Goal: Information Seeking & Learning: Learn about a topic

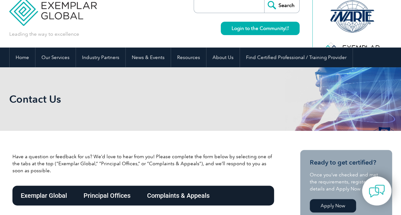
scroll to position [13, 0]
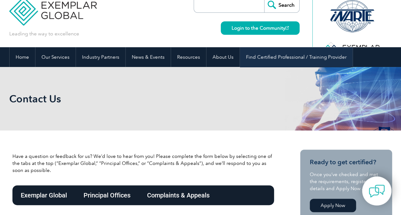
click at [281, 57] on link "Find Certified Professional / Training Provider" at bounding box center [296, 57] width 112 height 20
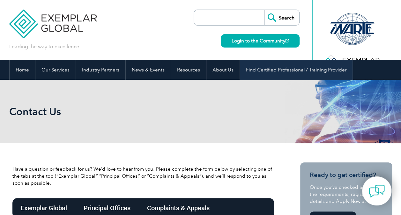
click at [311, 69] on link "Find Certified Professional / Training Provider" at bounding box center [296, 70] width 112 height 20
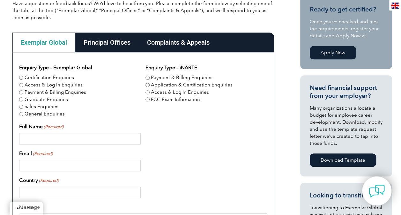
scroll to position [166, 0]
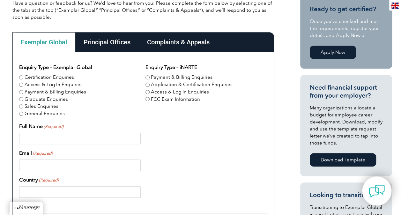
click at [22, 78] on input "Certification Enquiries" at bounding box center [21, 77] width 4 height 4
radio input "true"
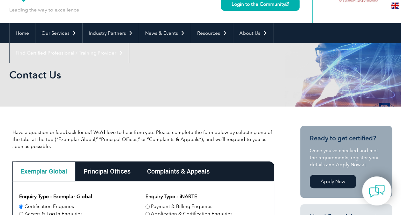
scroll to position [36, 0]
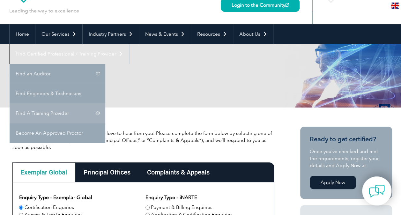
click at [105, 103] on link "Find A Training Provider" at bounding box center [58, 113] width 96 height 20
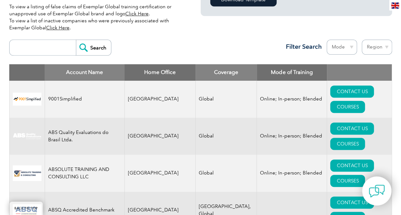
scroll to position [216, 0]
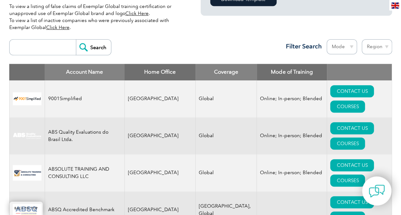
click at [41, 47] on input "search" at bounding box center [44, 47] width 63 height 15
type input "Punyam"
click at [96, 46] on input "Search" at bounding box center [93, 47] width 35 height 15
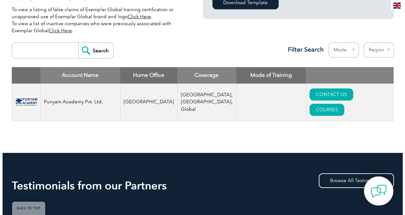
scroll to position [213, 0]
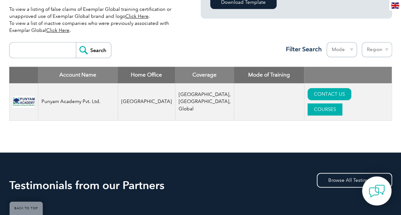
click at [342, 103] on link "COURSES" at bounding box center [324, 109] width 35 height 12
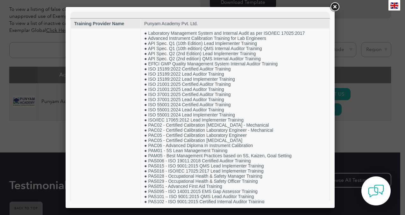
scroll to position [0, 0]
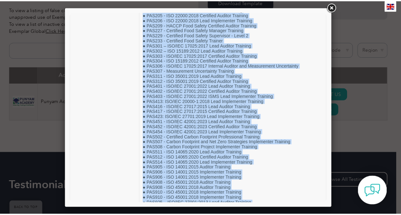
scroll to position [599, 0]
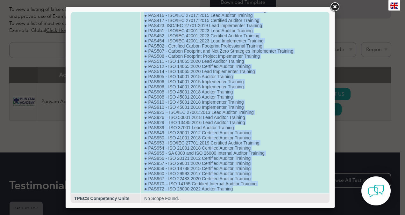
drag, startPoint x: 144, startPoint y: 24, endPoint x: 235, endPoint y: 190, distance: 189.8
copy tbody "Punyam Academy Pvt. Ltd. RTP Courses ● Laboratory Management System and Interna…"
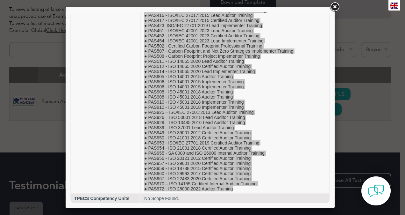
click at [335, 8] on link at bounding box center [334, 6] width 11 height 11
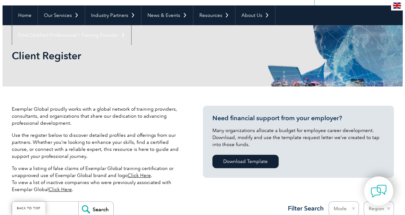
scroll to position [173, 0]
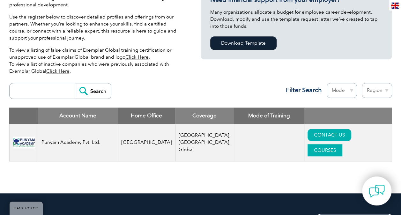
click at [342, 144] on link "COURSES" at bounding box center [324, 150] width 35 height 12
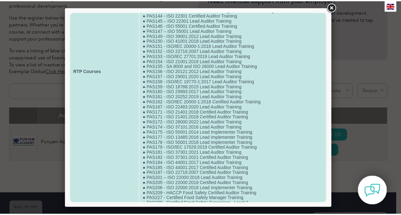
scroll to position [339, 0]
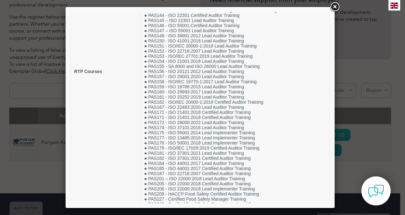
click at [335, 5] on link at bounding box center [334, 6] width 11 height 11
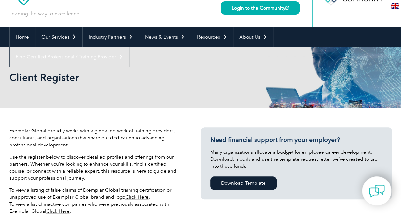
scroll to position [0, 0]
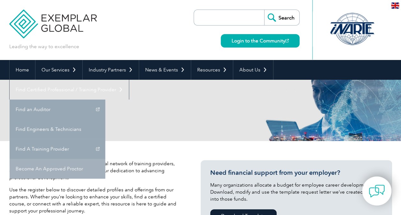
click at [105, 159] on link "Become An Approved Proctor" at bounding box center [58, 169] width 96 height 20
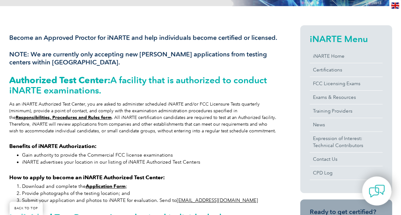
scroll to position [137, 0]
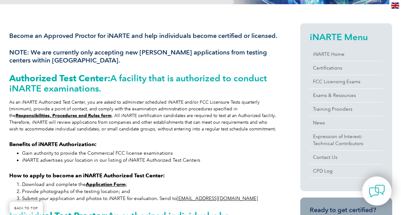
click at [276, 79] on div "Become an Approved [PERSON_NAME] for iNARTE and help individuals become certifi…" at bounding box center [143, 187] width 268 height 328
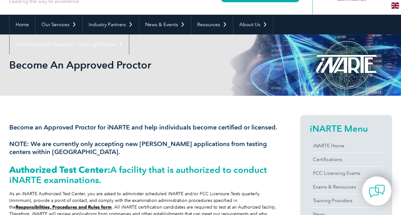
scroll to position [0, 0]
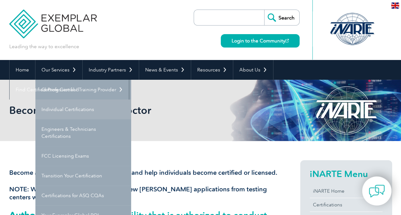
click at [72, 110] on link "Individual Certifications" at bounding box center [83, 109] width 96 height 20
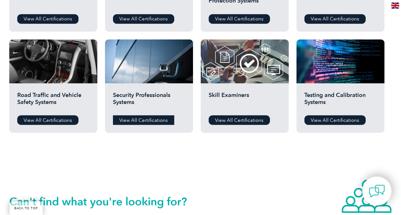
scroll to position [503, 0]
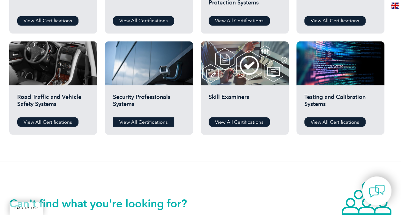
click at [152, 119] on link "View All Certifications" at bounding box center [143, 122] width 61 height 10
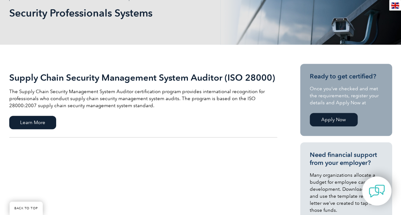
scroll to position [98, 0]
click at [45, 123] on span "Learn More" at bounding box center [32, 122] width 47 height 13
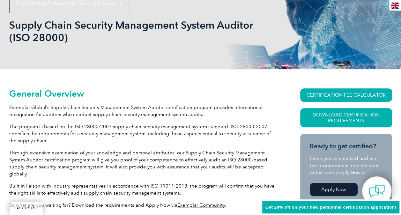
scroll to position [95, 0]
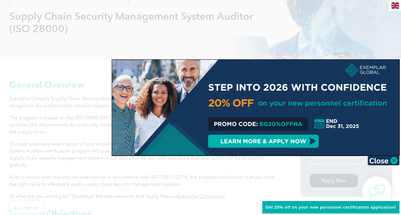
click at [259, 122] on div at bounding box center [255, 108] width 287 height 96
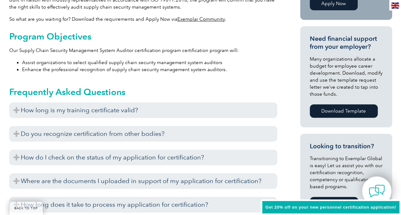
scroll to position [293, 0]
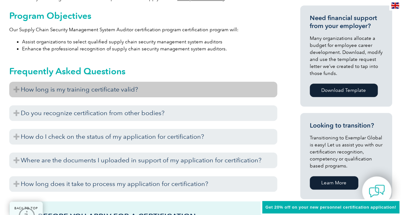
click at [219, 83] on h3 "How long is my training certificate valid?" at bounding box center [143, 90] width 268 height 16
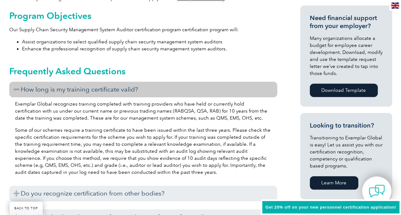
click at [243, 89] on h3 "How long is my training certificate valid?" at bounding box center [143, 90] width 268 height 16
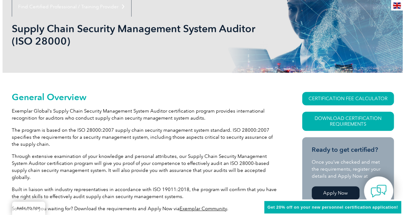
scroll to position [86, 0]
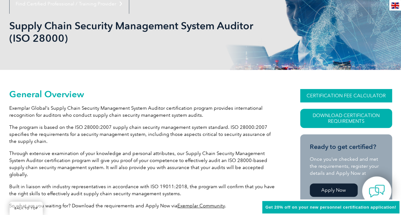
click at [351, 93] on link "CERTIFICATION FEE CALCULATOR" at bounding box center [346, 95] width 92 height 13
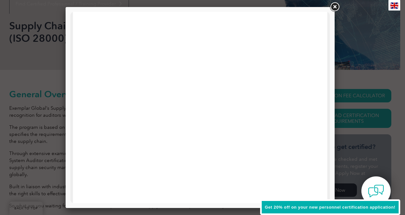
scroll to position [148, 0]
click at [334, 6] on link at bounding box center [334, 6] width 11 height 11
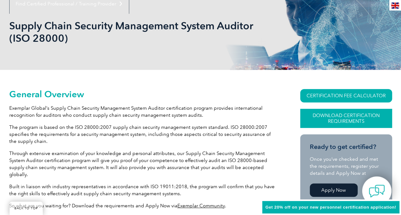
click at [349, 119] on link "Download Certification Requirements" at bounding box center [346, 118] width 92 height 19
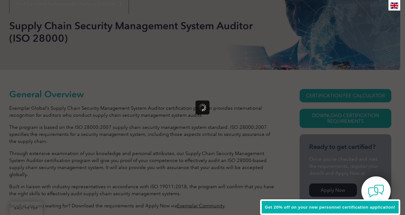
scroll to position [0, 0]
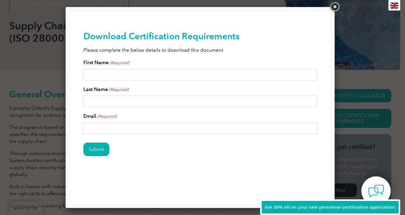
click at [142, 74] on input "First Name (Required)" at bounding box center [200, 74] width 234 height 11
type input "Badal"
type input "Subba"
type input "badal.subba.georgian@gmail.com"
click at [97, 148] on input "Submit" at bounding box center [96, 148] width 26 height 13
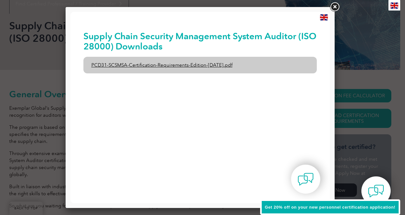
click at [220, 64] on link "PCD31-SCSMSA-Certification-Requirements-Edition-1-June-2020.pdf" at bounding box center [200, 65] width 234 height 17
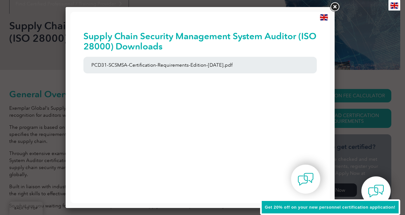
click at [337, 9] on link at bounding box center [334, 6] width 11 height 11
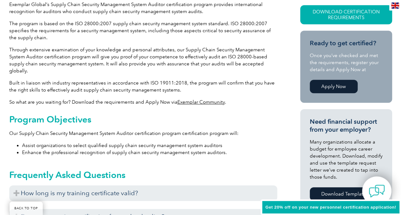
scroll to position [190, 0]
click at [336, 84] on link "Apply Now" at bounding box center [333, 85] width 48 height 13
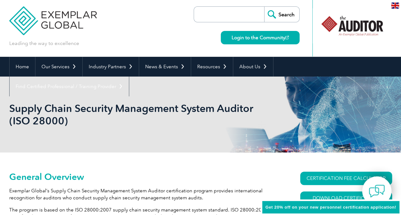
scroll to position [0, 0]
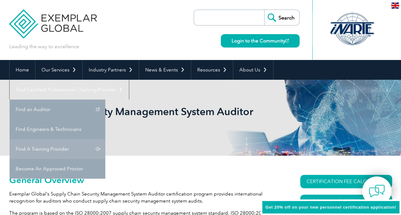
click at [105, 139] on link "Find A Training Provider" at bounding box center [58, 149] width 96 height 20
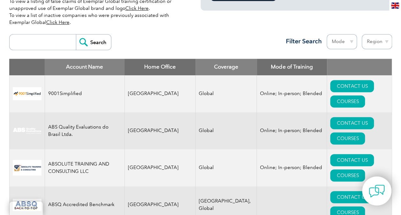
scroll to position [222, 0]
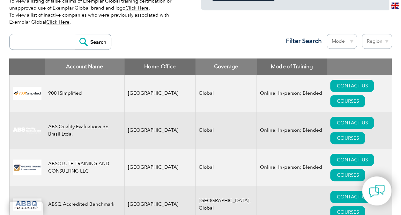
click at [46, 44] on input "search" at bounding box center [44, 41] width 63 height 15
type input "UAE"
click at [96, 44] on input "Search" at bounding box center [93, 41] width 35 height 15
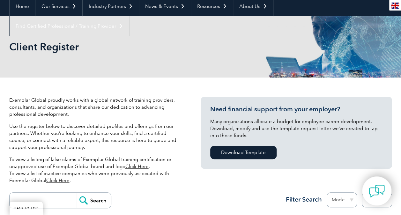
scroll to position [186, 0]
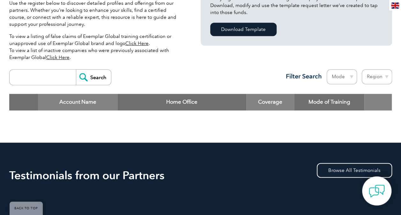
click at [54, 76] on input "search" at bounding box center [44, 76] width 63 height 15
type input "[GEOGRAPHIC_DATA]"
click at [99, 81] on input "Search" at bounding box center [93, 76] width 35 height 15
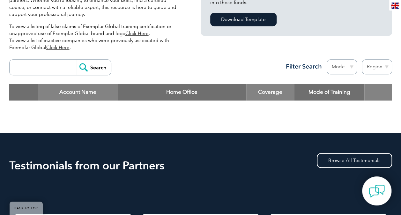
scroll to position [197, 0]
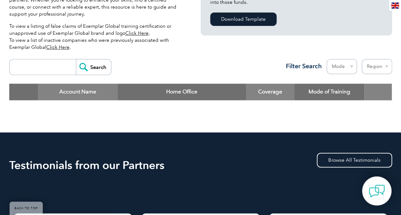
click at [385, 66] on select "Region Australia Bahrain Bangladesh Brazil Canada Colombia Dominican Republic E…" at bounding box center [376, 66] width 30 height 15
select select "[GEOGRAPHIC_DATA]"
click at [361, 59] on select "Region Australia Bahrain Bangladesh Brazil Canada Colombia Dominican Republic E…" at bounding box center [376, 66] width 30 height 15
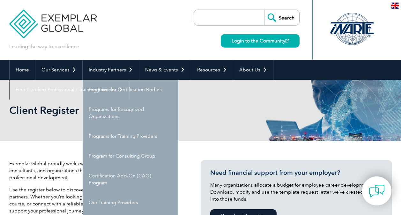
select select "[GEOGRAPHIC_DATA]"
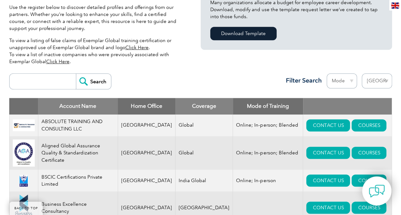
scroll to position [183, 0]
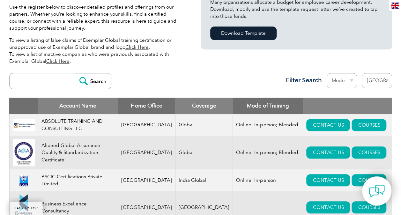
click at [52, 80] on input "search" at bounding box center [44, 80] width 63 height 15
type input "28000"
click at [95, 82] on input "Search" at bounding box center [93, 80] width 35 height 15
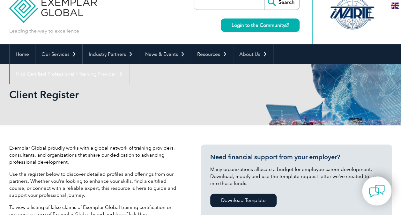
scroll to position [15, 0]
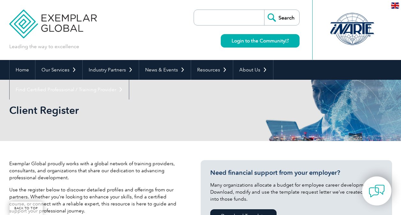
select select "[GEOGRAPHIC_DATA]"
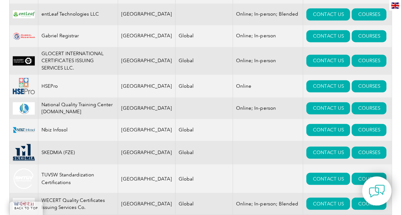
scroll to position [440, 0]
